Goal: Navigation & Orientation: Understand site structure

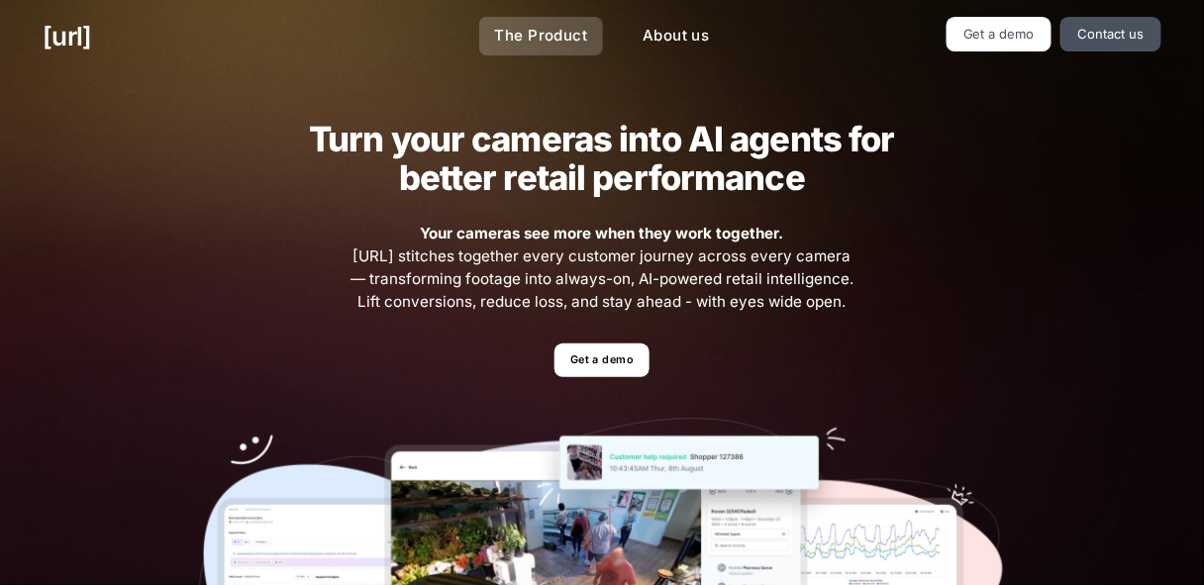
click at [564, 39] on link "The Product" at bounding box center [541, 36] width 125 height 39
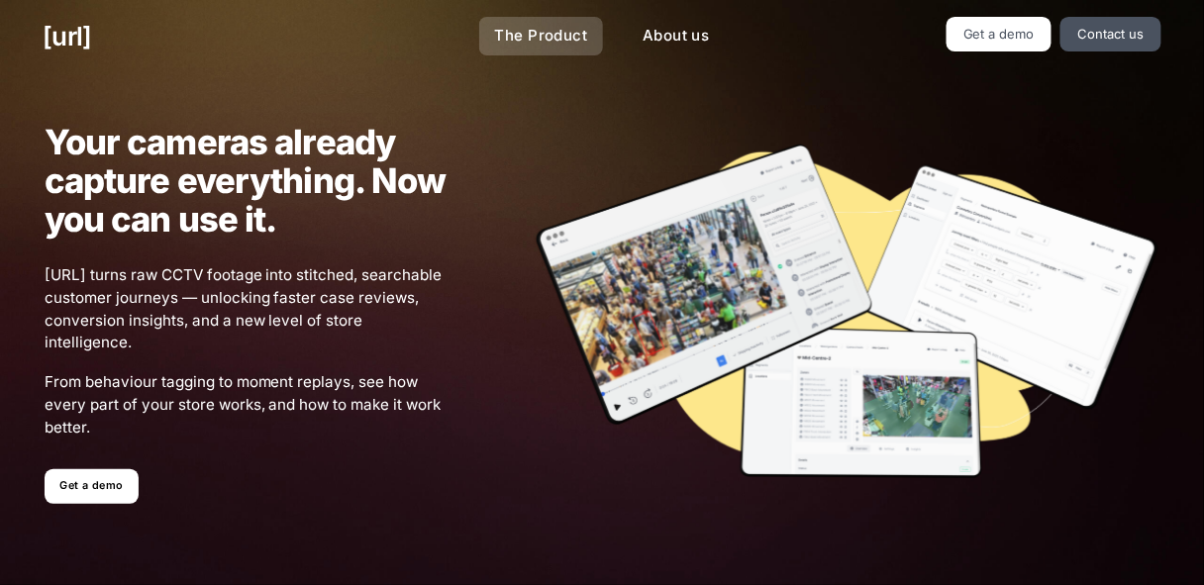
click at [531, 42] on link "The Product" at bounding box center [541, 36] width 125 height 39
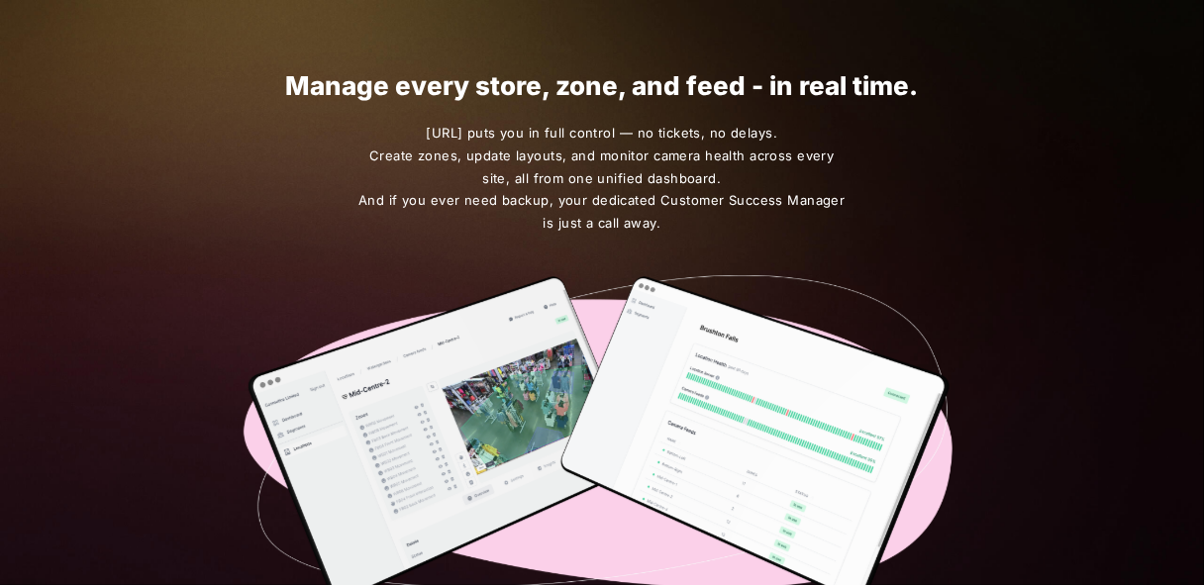
scroll to position [3659, 0]
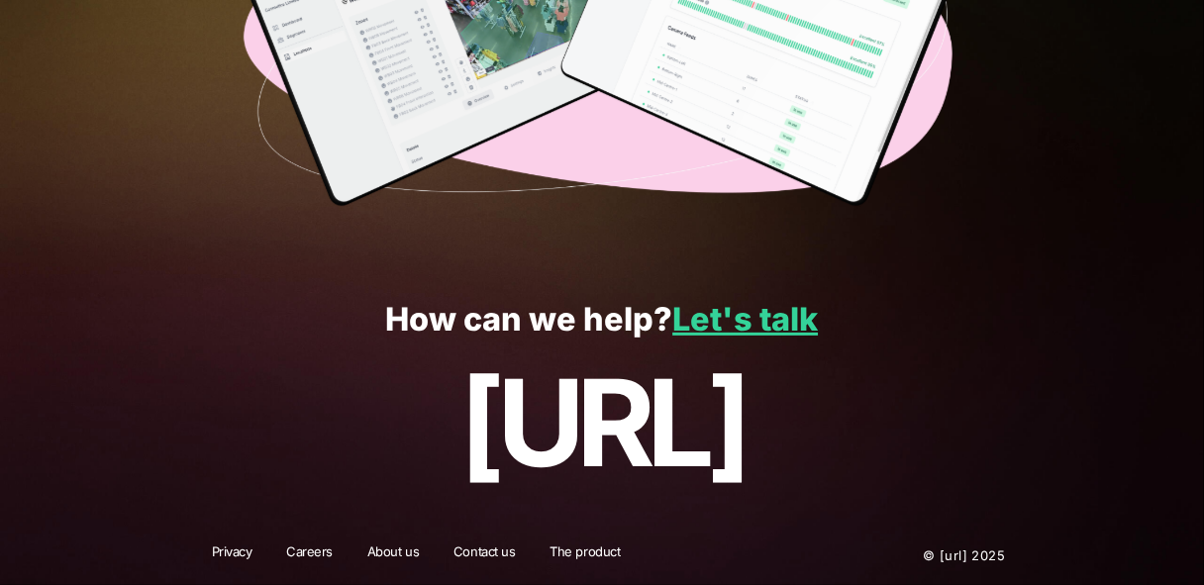
click at [378, 550] on link "About us" at bounding box center [393, 555] width 78 height 26
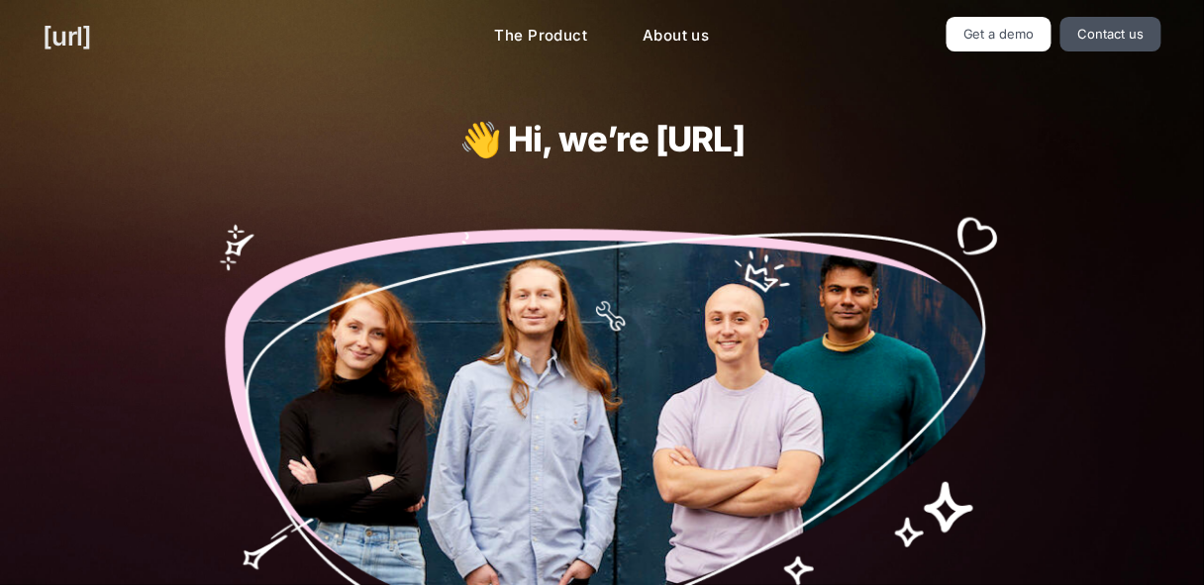
click at [91, 21] on link "[URL]" at bounding box center [67, 36] width 49 height 39
